Goal: Check status

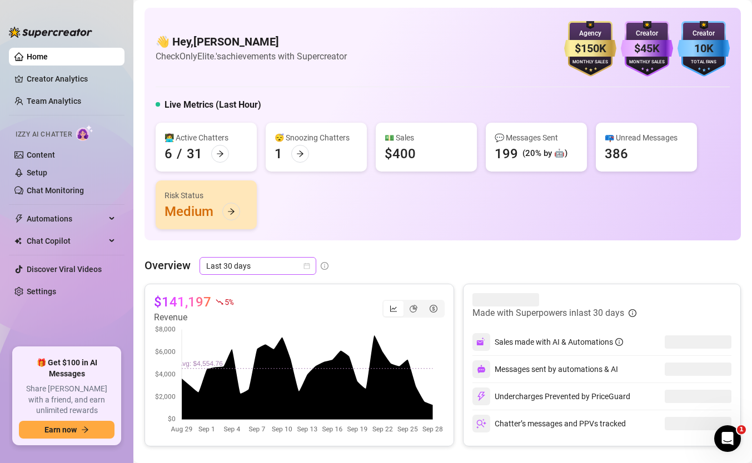
click at [276, 267] on span "Last 30 days" at bounding box center [257, 266] width 103 height 17
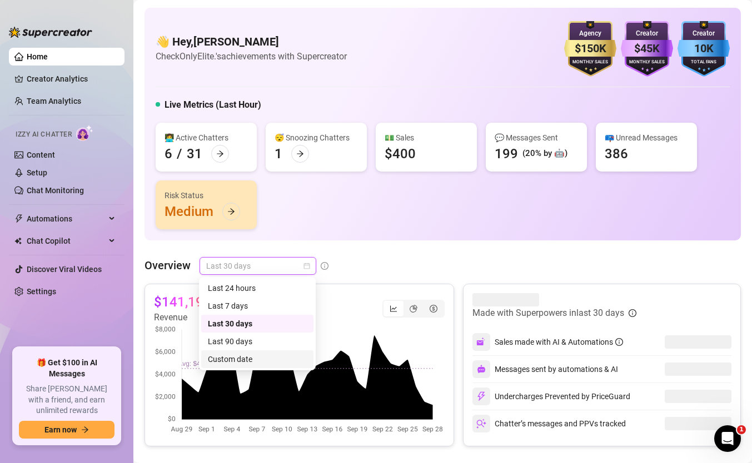
click at [272, 362] on div "Custom date" at bounding box center [257, 359] width 99 height 12
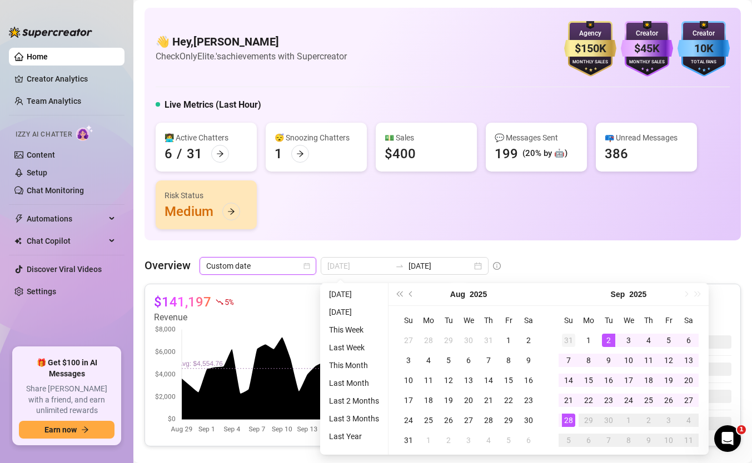
type input "2025-08-31"
click at [577, 334] on td "31" at bounding box center [568, 341] width 20 height 20
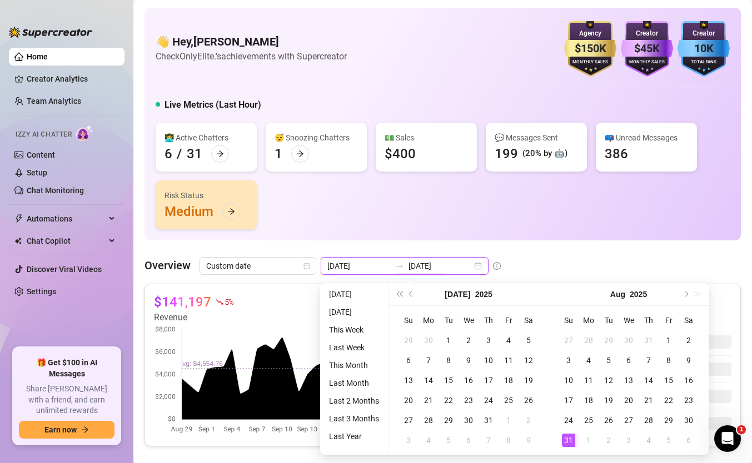
type input "[DATE]"
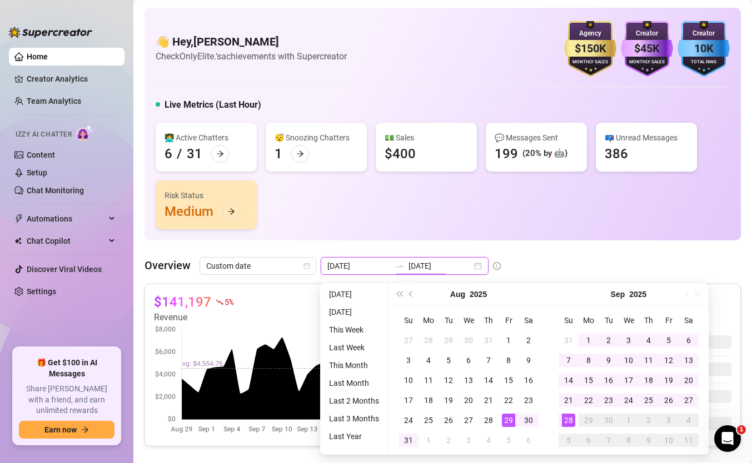
type input "[DATE]"
click at [683, 298] on div "Sep 2025" at bounding box center [628, 294] width 160 height 23
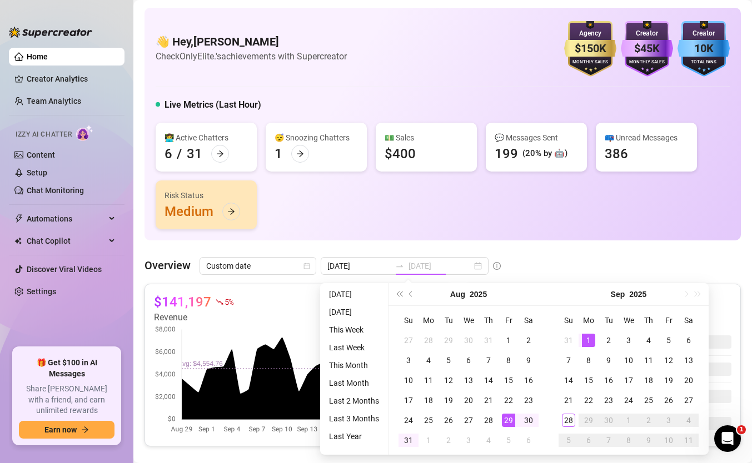
click at [593, 334] on div "1" at bounding box center [588, 340] width 13 height 13
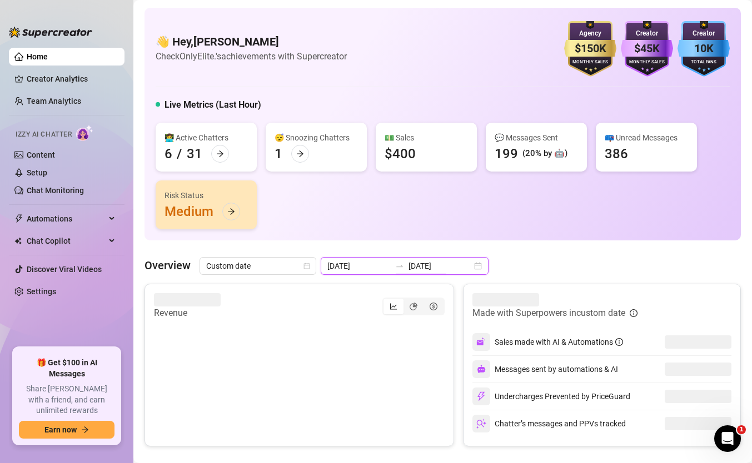
click at [415, 265] on input "[DATE]" at bounding box center [439, 266] width 63 height 12
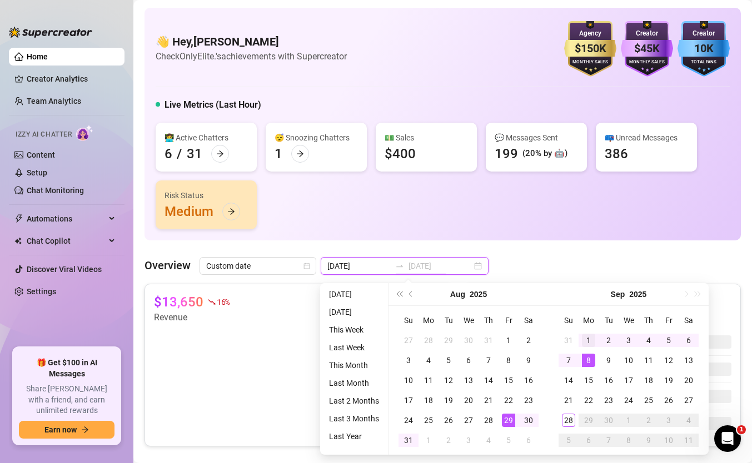
type input "[DATE]"
click at [588, 340] on div "1" at bounding box center [588, 340] width 13 height 13
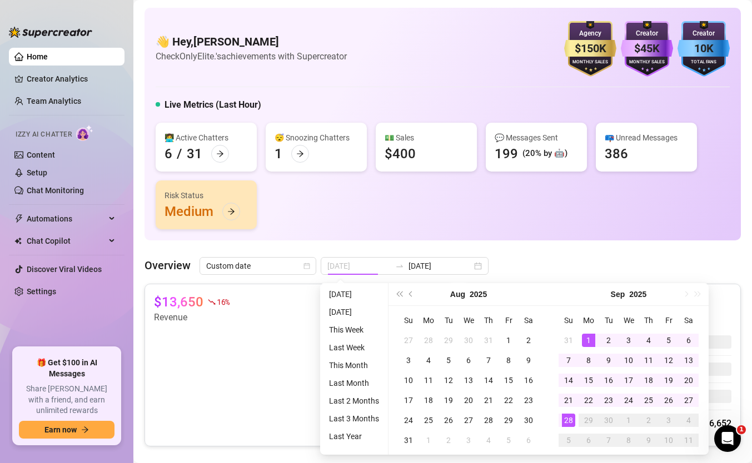
click at [570, 414] on div "28" at bounding box center [568, 420] width 13 height 13
type input "[DATE]"
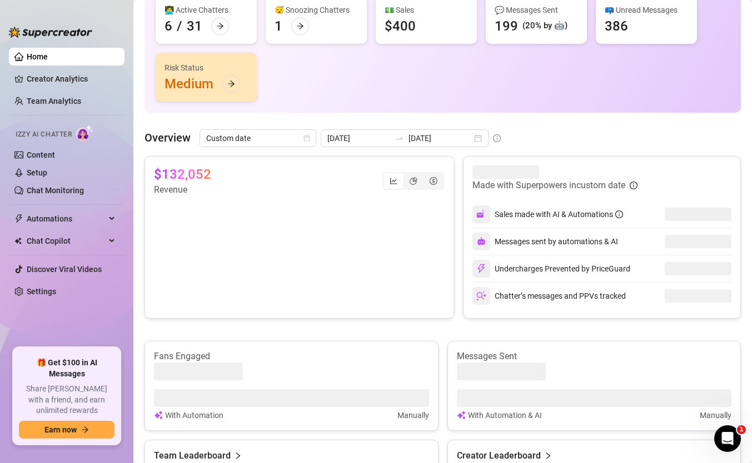
scroll to position [129, 0]
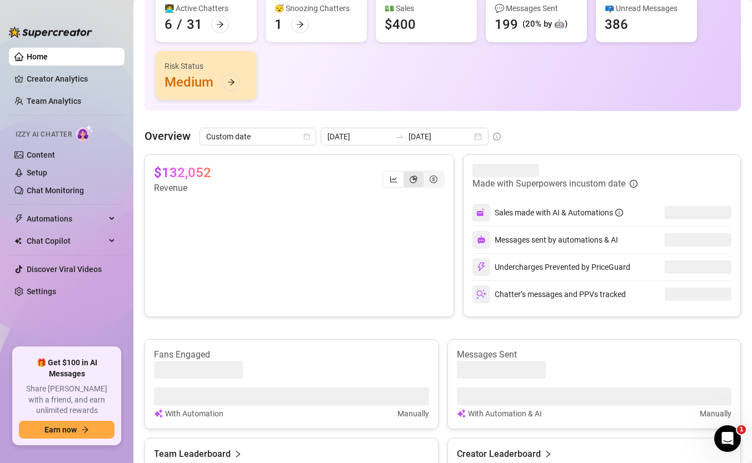
click at [411, 173] on div "segmented control" at bounding box center [413, 180] width 20 height 16
click at [406, 173] on input "segmented control" at bounding box center [406, 173] width 0 height 0
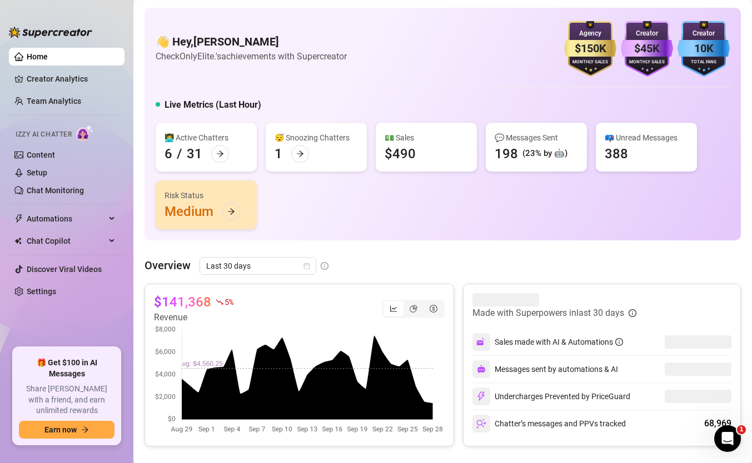
click at [338, 231] on div "👋 Hey, [PERSON_NAME] Check OnlyElite.'s achievements with Supercreator $150K Ag…" at bounding box center [442, 124] width 596 height 233
click at [255, 256] on div "👋 Hey, [PERSON_NAME] Check OnlyElite.'s achievements with Supercreator $150K Ag…" at bounding box center [442, 461] width 596 height 906
click at [255, 257] on div "Last 30 days" at bounding box center [257, 266] width 117 height 18
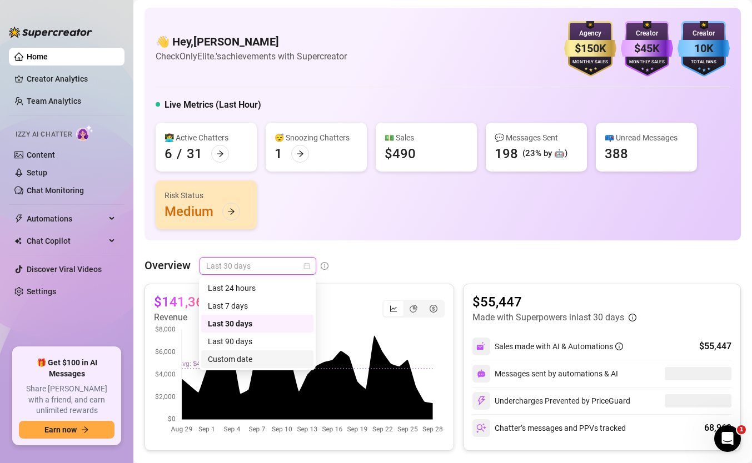
click at [260, 362] on div "Custom date" at bounding box center [257, 359] width 99 height 12
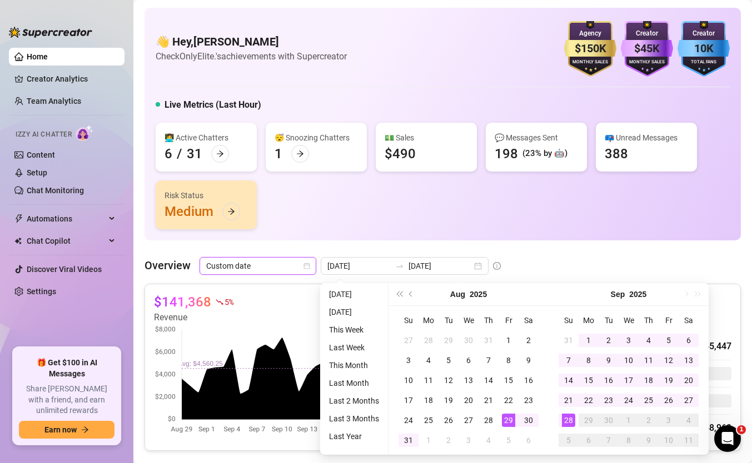
type input "[DATE]"
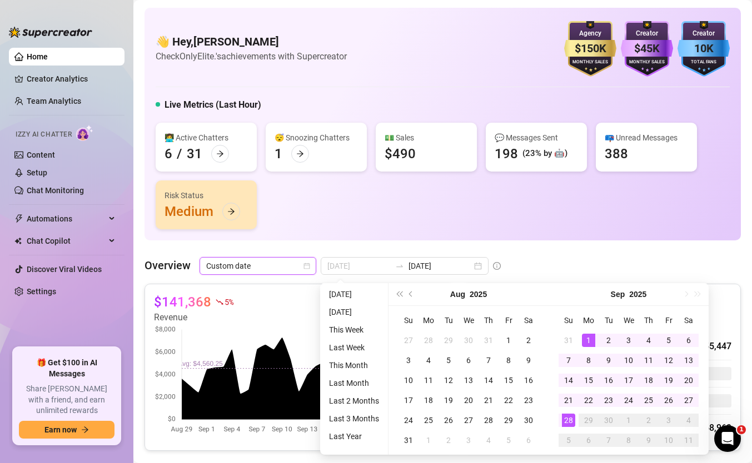
click at [591, 339] on div "1" at bounding box center [588, 340] width 13 height 13
type input "[DATE]"
click at [566, 418] on div "28" at bounding box center [568, 420] width 13 height 13
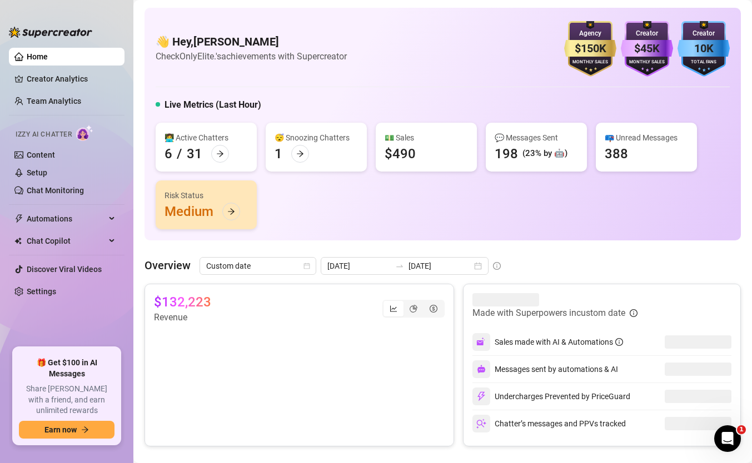
click at [389, 401] on canvas at bounding box center [299, 380] width 291 height 111
